Goal: Check status: Check status

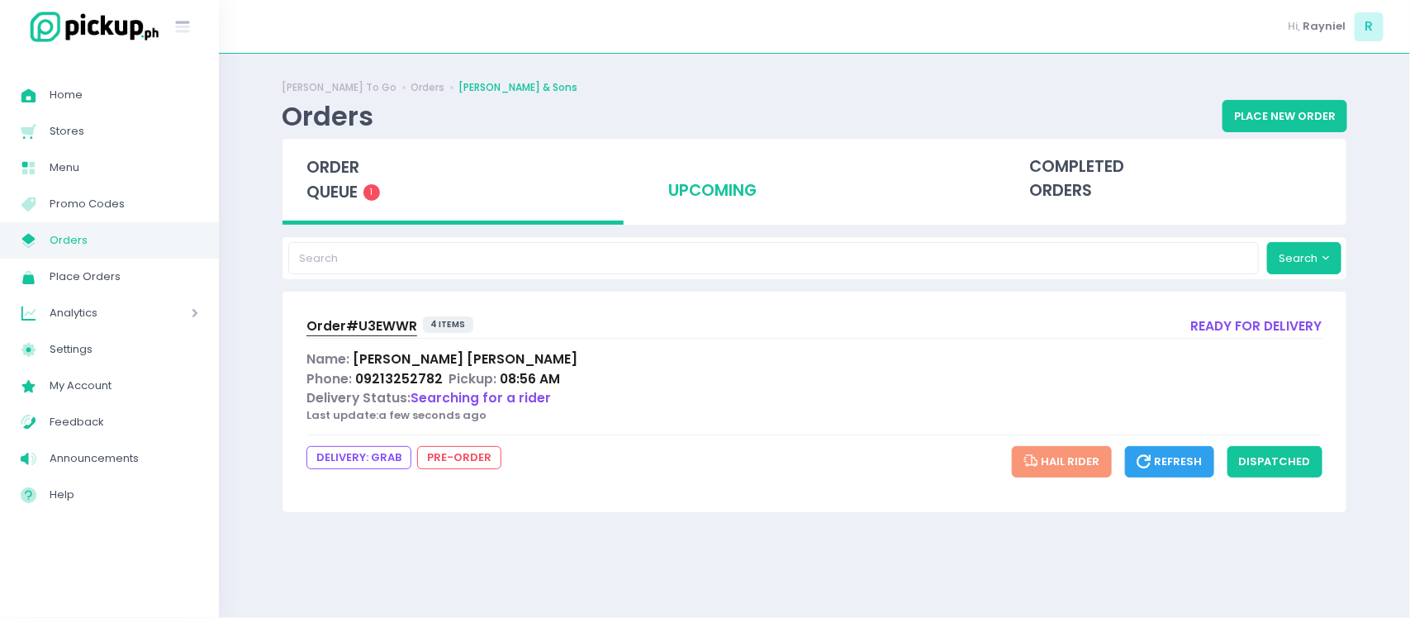
click at [696, 176] on div "upcoming" at bounding box center [814, 179] width 341 height 81
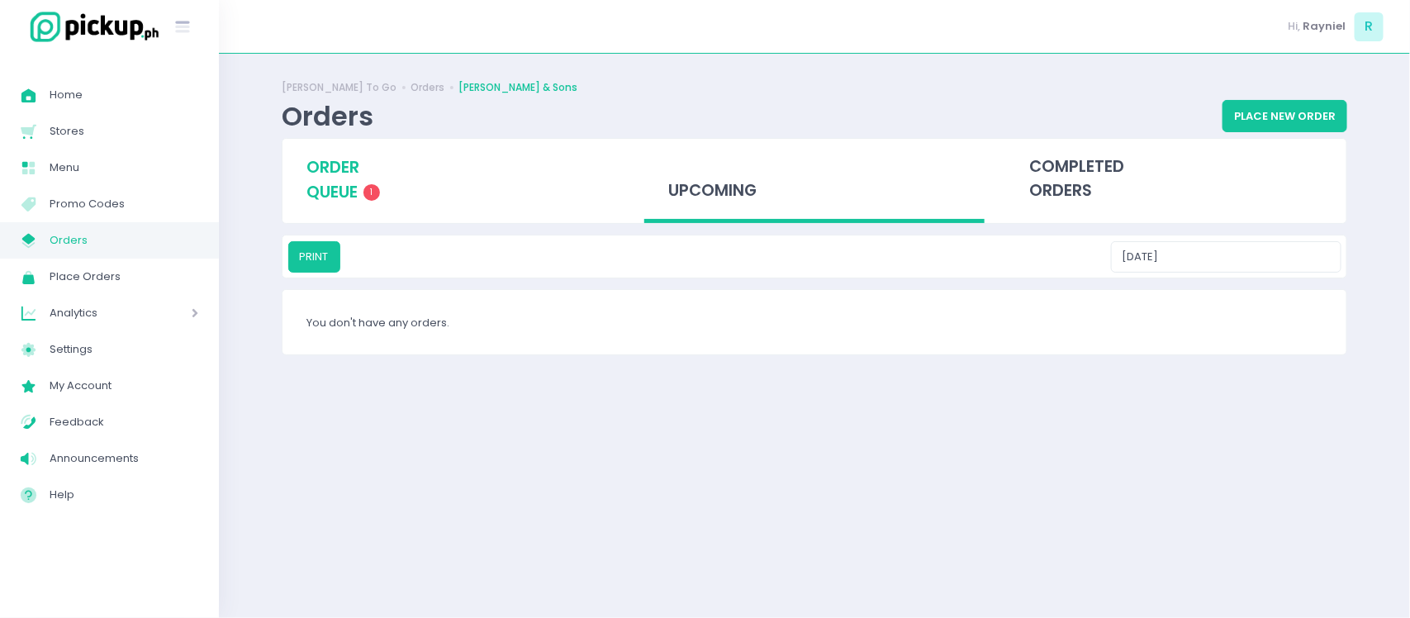
click at [488, 183] on div "order queue 1" at bounding box center [452, 180] width 341 height 82
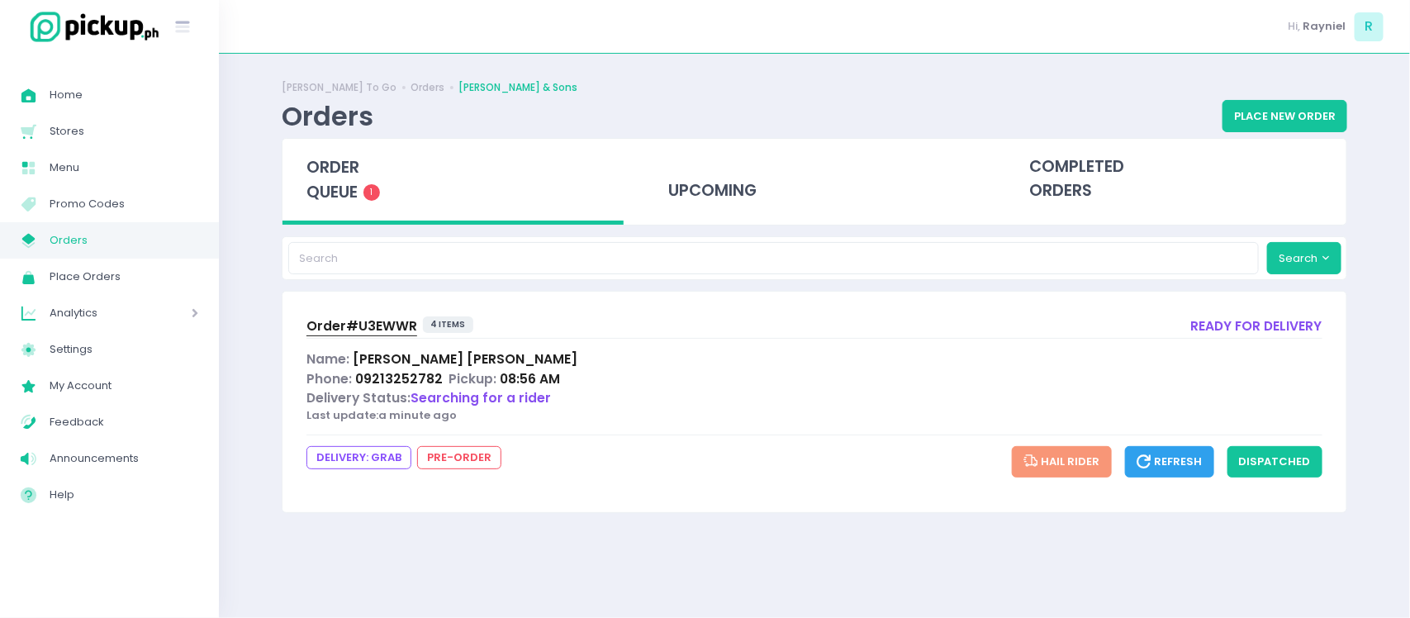
click at [524, 386] on span "08:56 AM" at bounding box center [530, 378] width 60 height 17
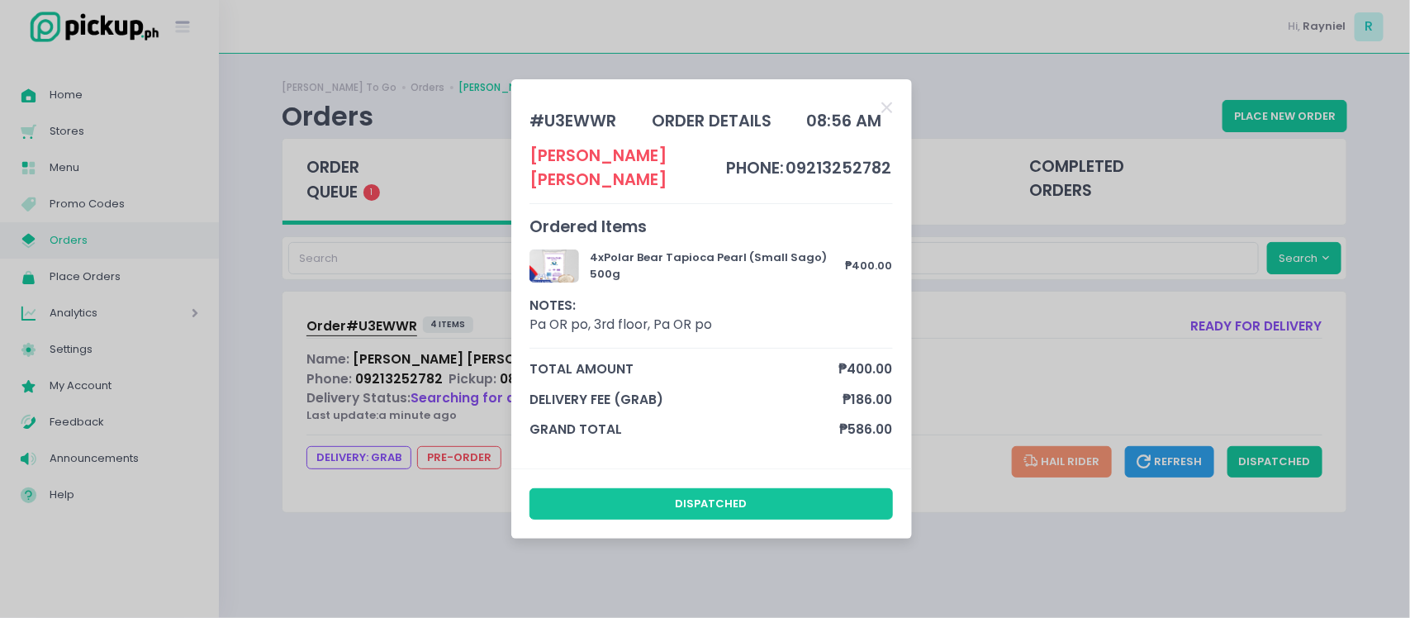
click at [880, 113] on div "# U3EWWR order details 08:56 AM [PERSON_NAME] phone: 09213252782 Ordered Items …" at bounding box center [710, 273] width 363 height 351
click at [892, 114] on icon "Close" at bounding box center [887, 108] width 11 height 16
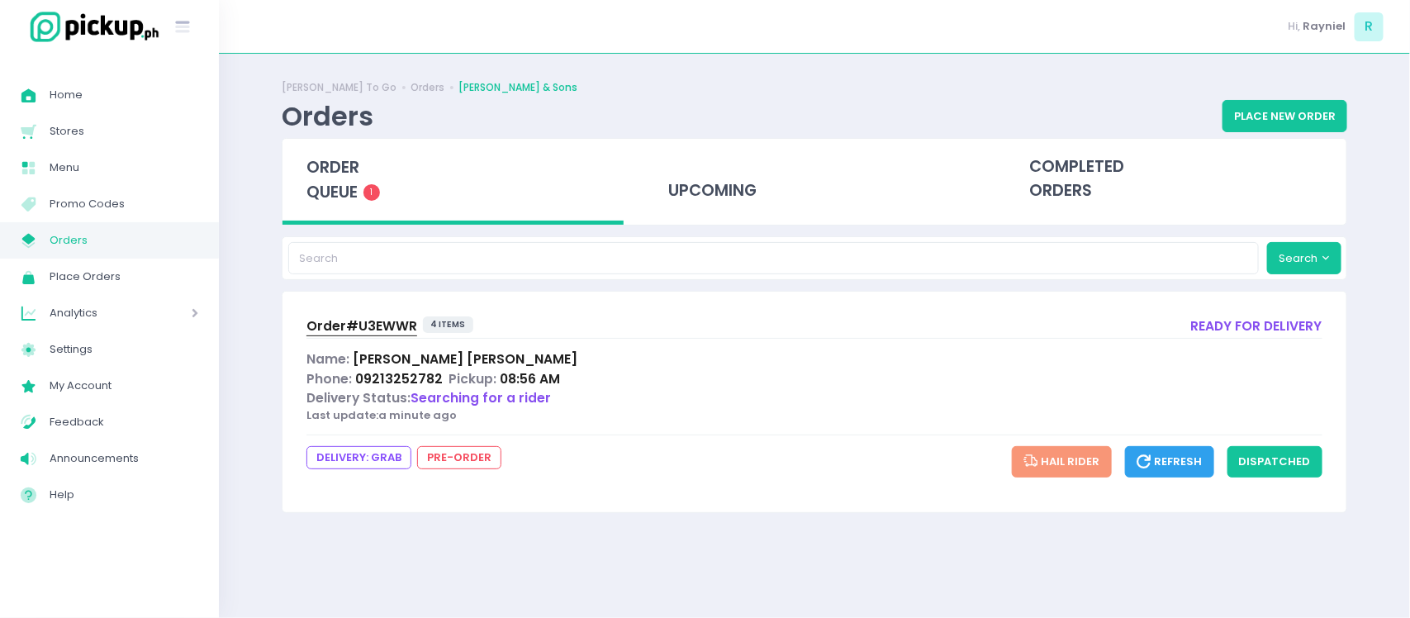
click at [392, 327] on span "Order# U3EWWR" at bounding box center [361, 325] width 111 height 17
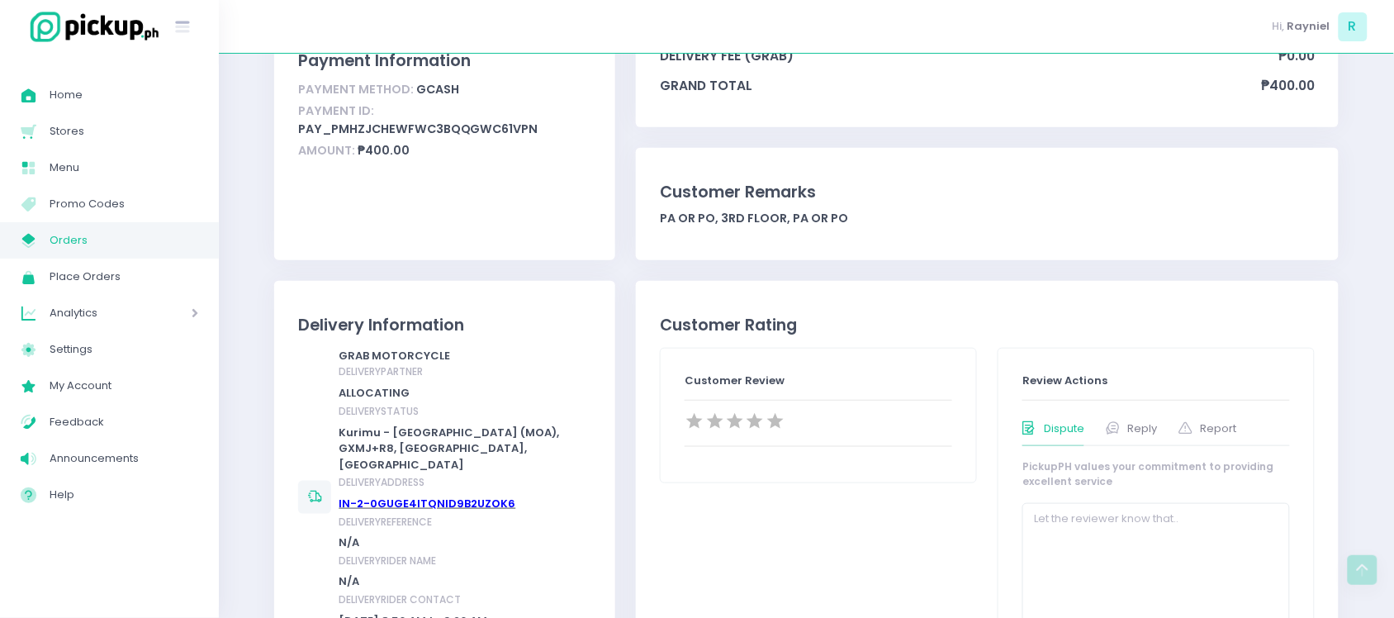
scroll to position [282, 0]
click at [472, 495] on link "IN-2-0GUGE4ITQNID9B2UZOK6" at bounding box center [427, 503] width 177 height 16
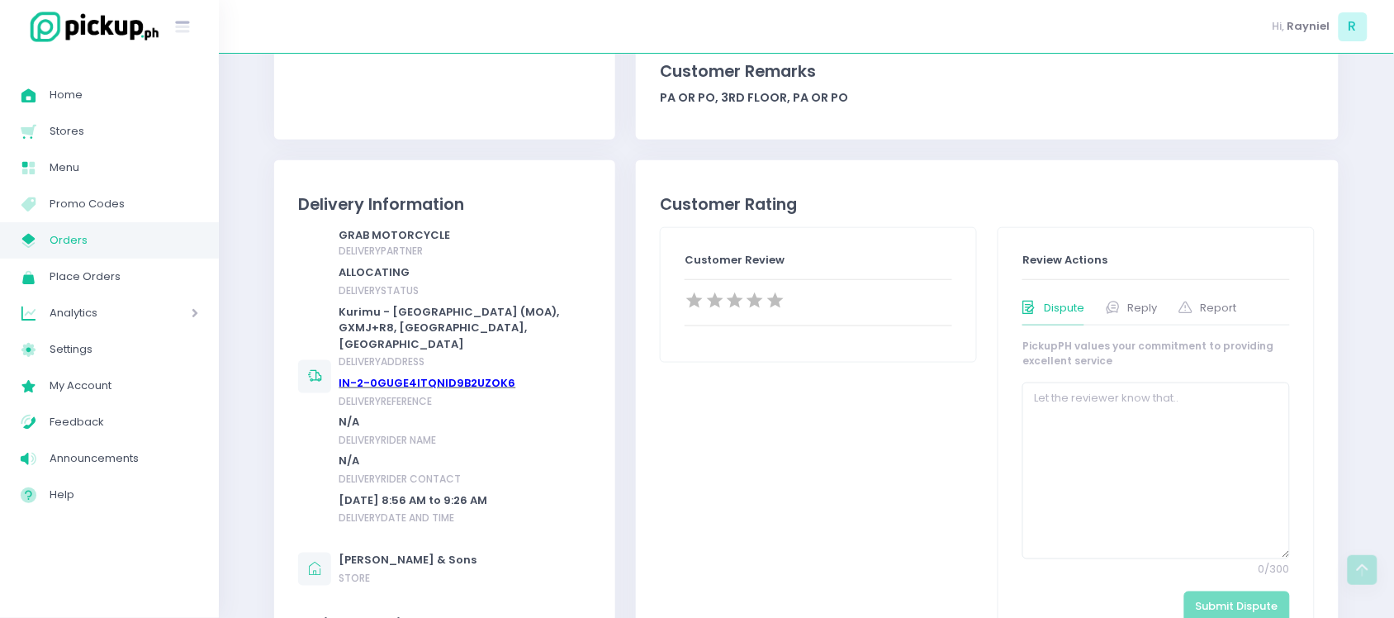
scroll to position [402, 0]
click at [442, 374] on link "IN-2-0GUGE4ITQNID9B2UZOK6" at bounding box center [427, 382] width 177 height 16
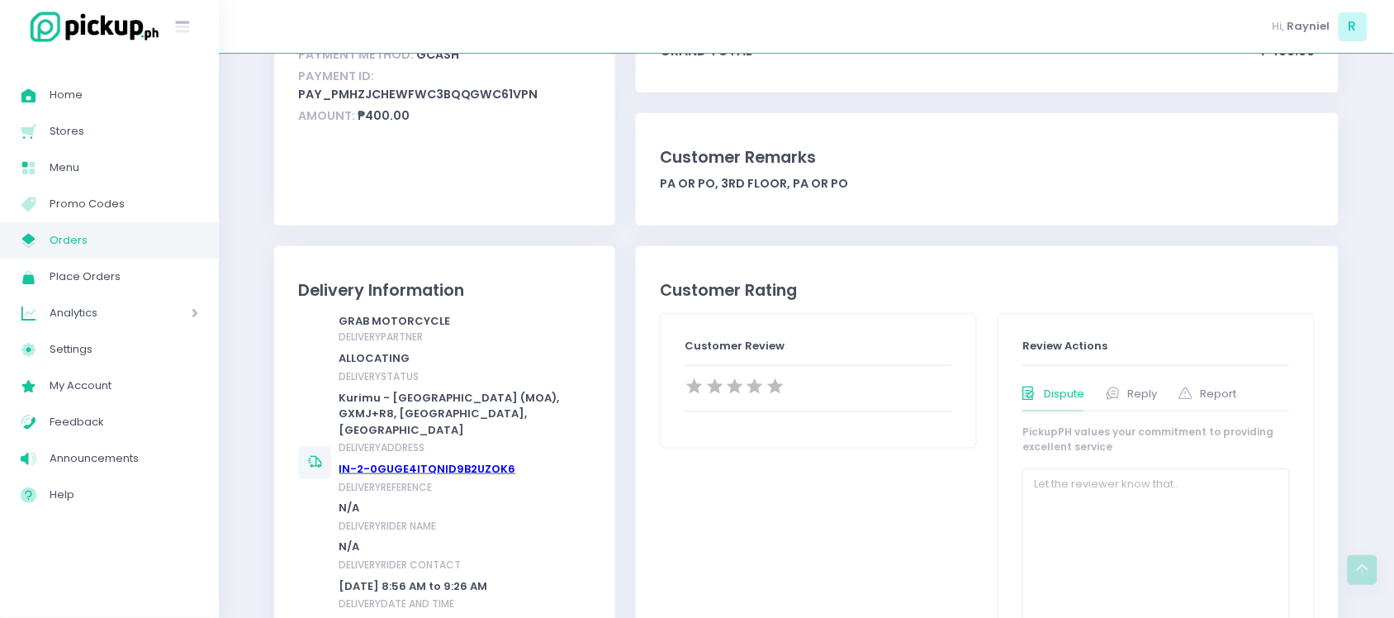
scroll to position [0, 0]
